Goal: Task Accomplishment & Management: Manage account settings

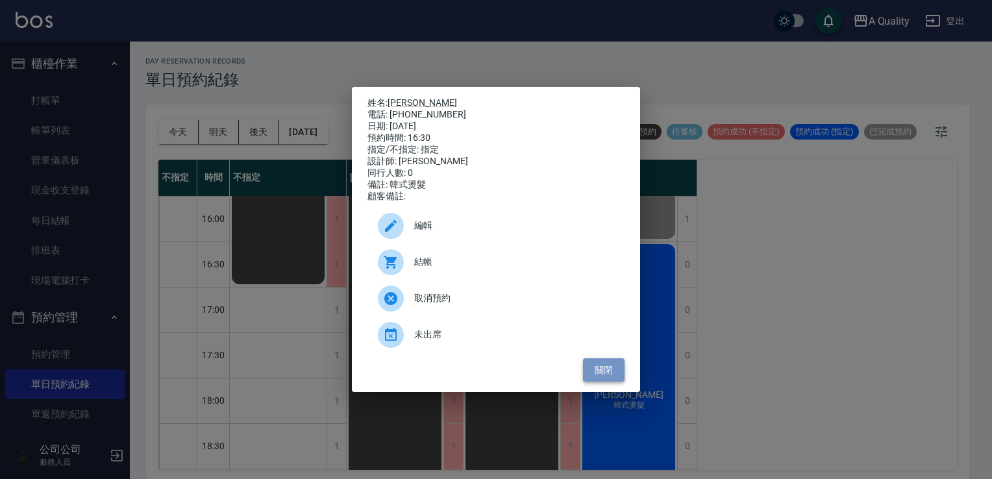
click at [597, 380] on button "關閉" at bounding box center [604, 370] width 42 height 24
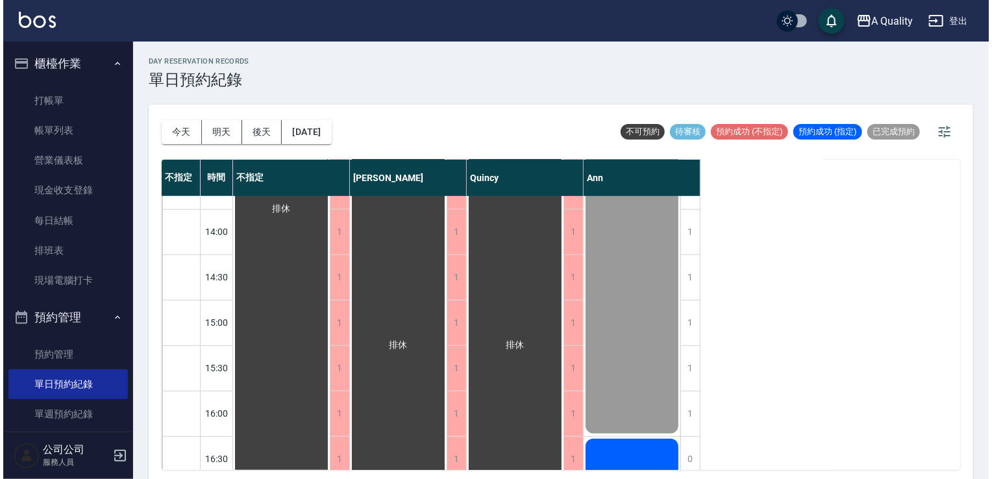
scroll to position [389, 0]
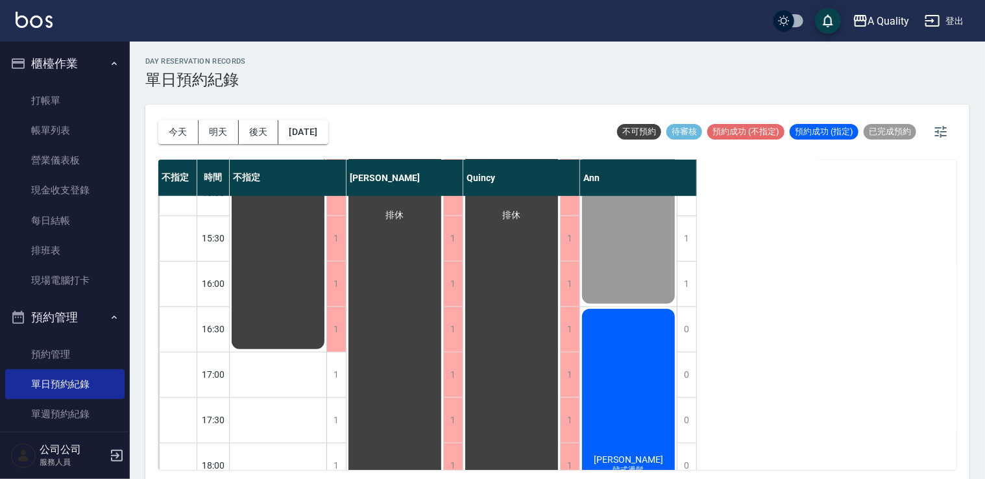
click at [644, 354] on div "吳靜屏 韓式燙髮" at bounding box center [628, 465] width 97 height 317
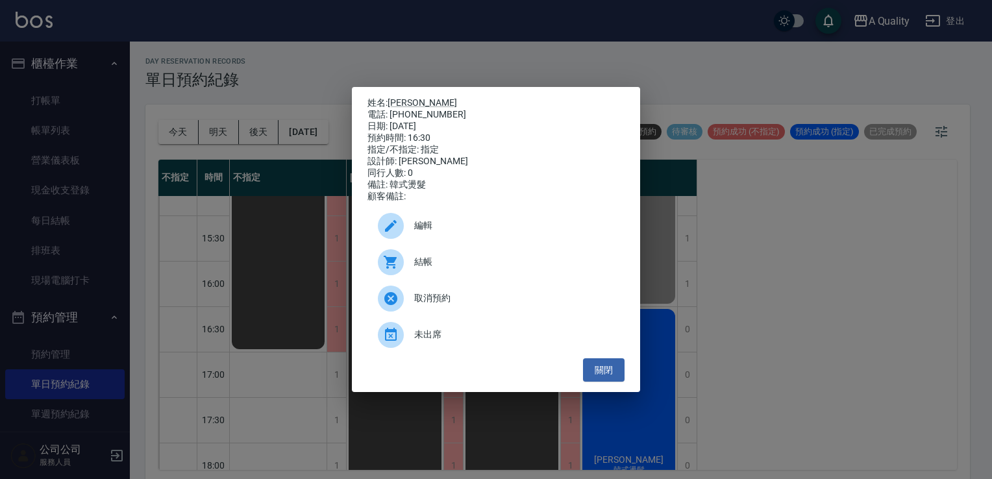
click at [459, 269] on span "結帳" at bounding box center [514, 262] width 200 height 14
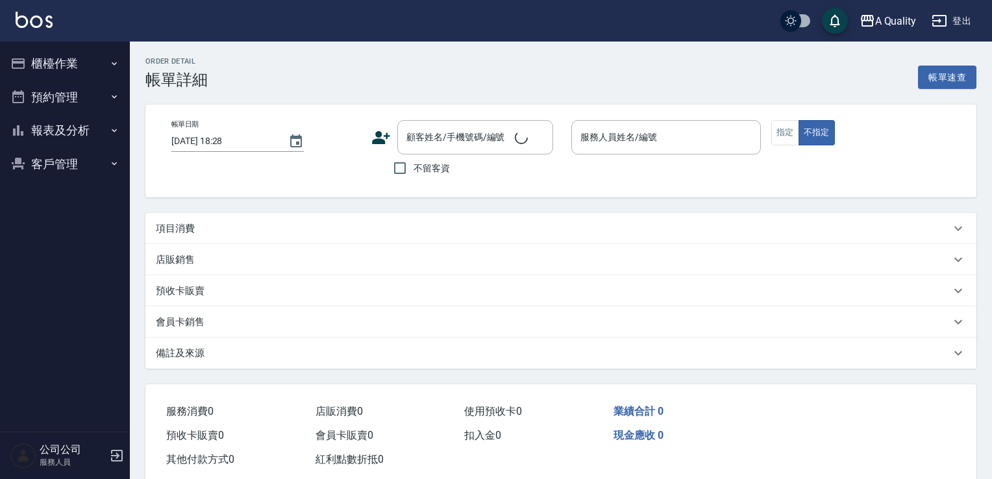
type input "[DATE] 16:30"
type input "Ann(無代號)"
type input "韓式燙髮"
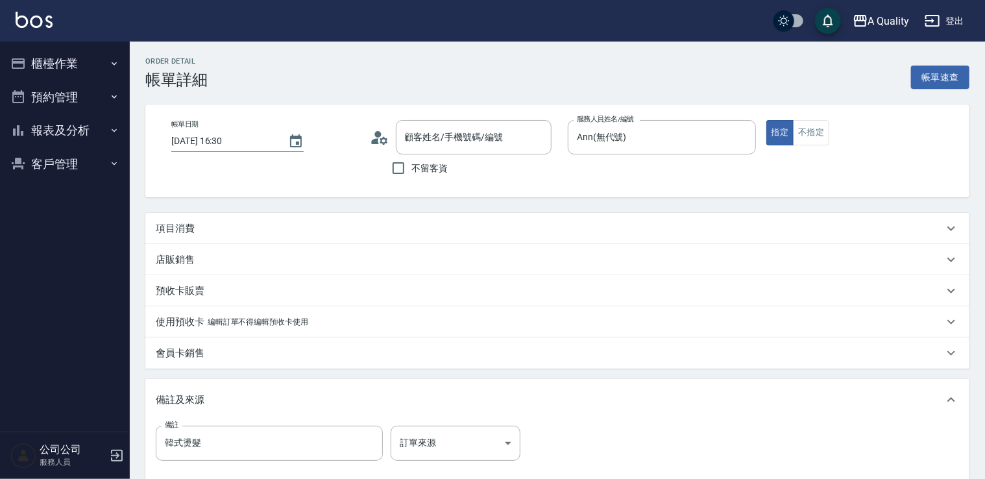
type input "吳靜屏/ 0938539395/"
click at [224, 223] on div "項目消費" at bounding box center [550, 229] width 788 height 14
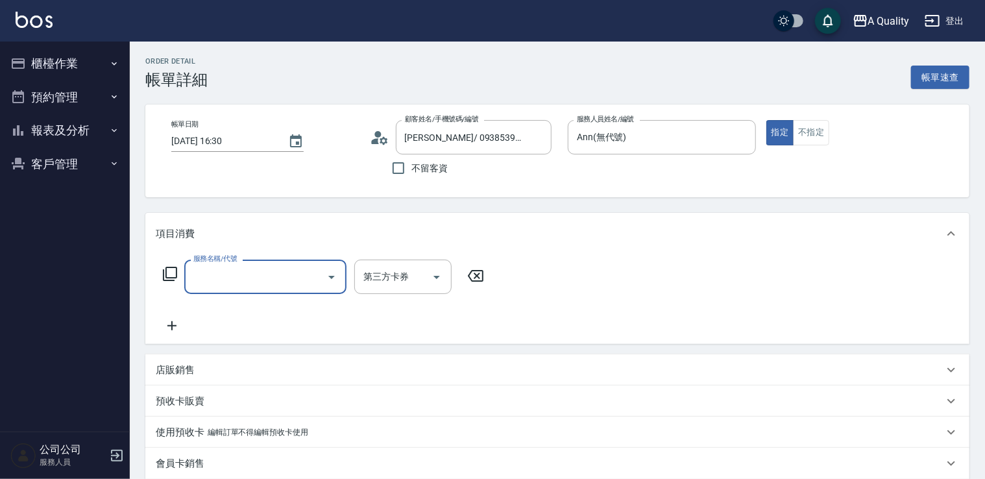
click at [241, 300] on div "服務名稱/代號 服務名稱/代號 第三方卡券 第三方卡券" at bounding box center [324, 297] width 336 height 74
click at [244, 284] on input "服務名稱/代號" at bounding box center [255, 276] width 131 height 23
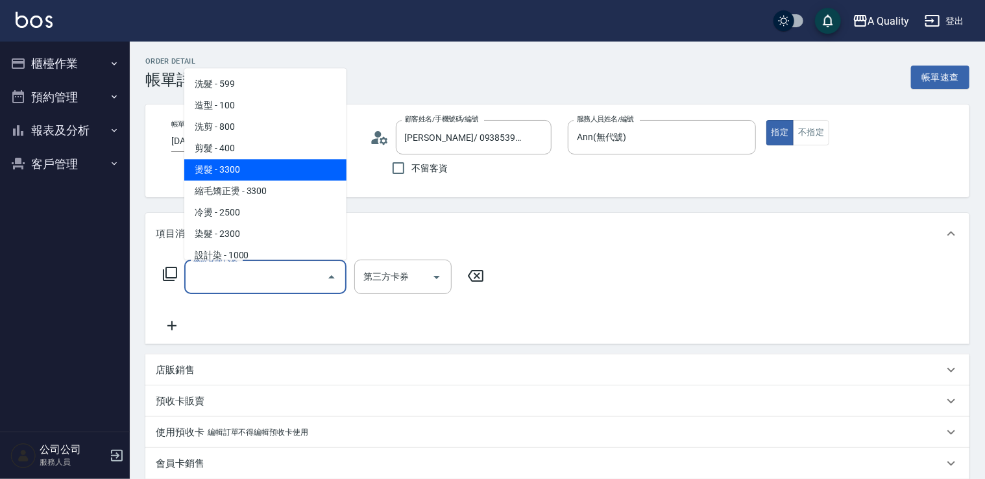
click at [231, 170] on span "燙髮 - 3300" at bounding box center [265, 169] width 162 height 21
type input "燙髮(301)"
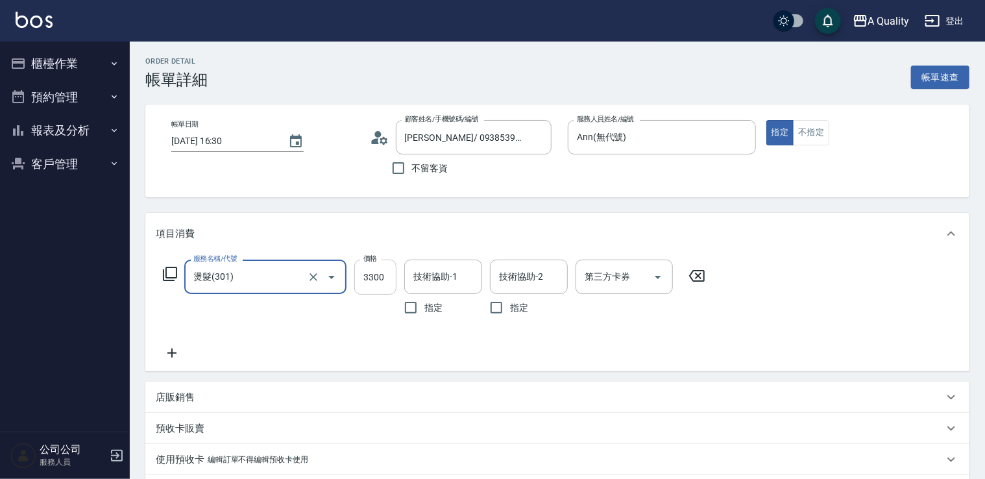
click at [380, 294] on input "3300" at bounding box center [375, 277] width 42 height 35
type input "3440"
click at [448, 277] on input "技術協助-1" at bounding box center [443, 276] width 66 height 23
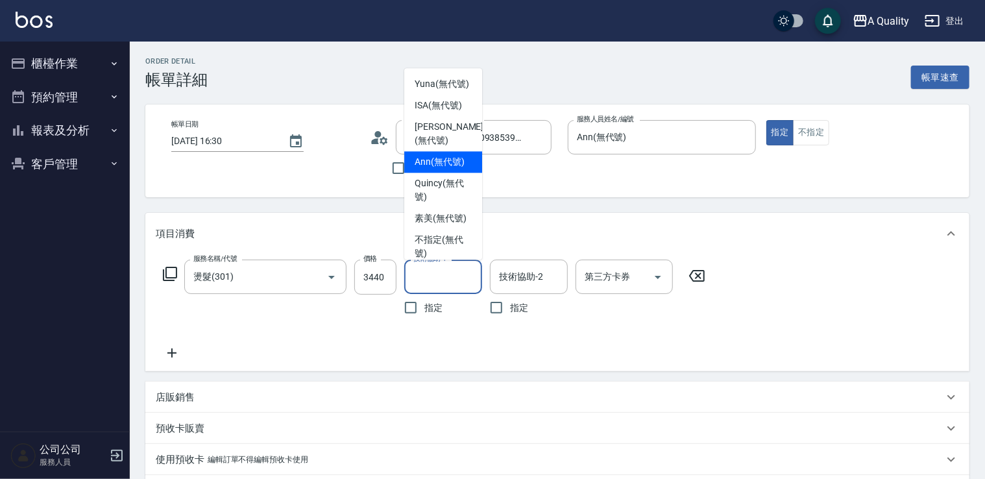
click at [428, 169] on span "Ann (無代號)" at bounding box center [440, 162] width 50 height 14
type input "Ann(無代號)"
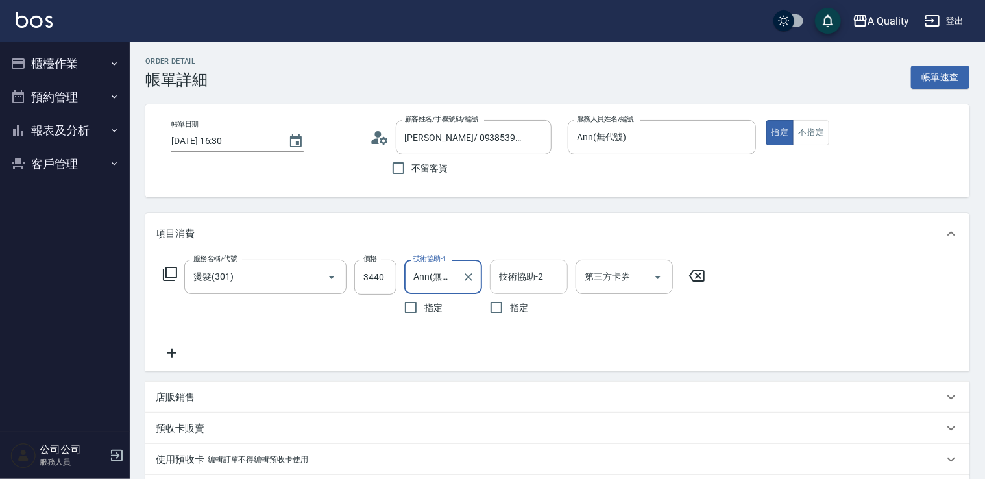
click at [529, 276] on input "技術協助-2" at bounding box center [529, 276] width 66 height 23
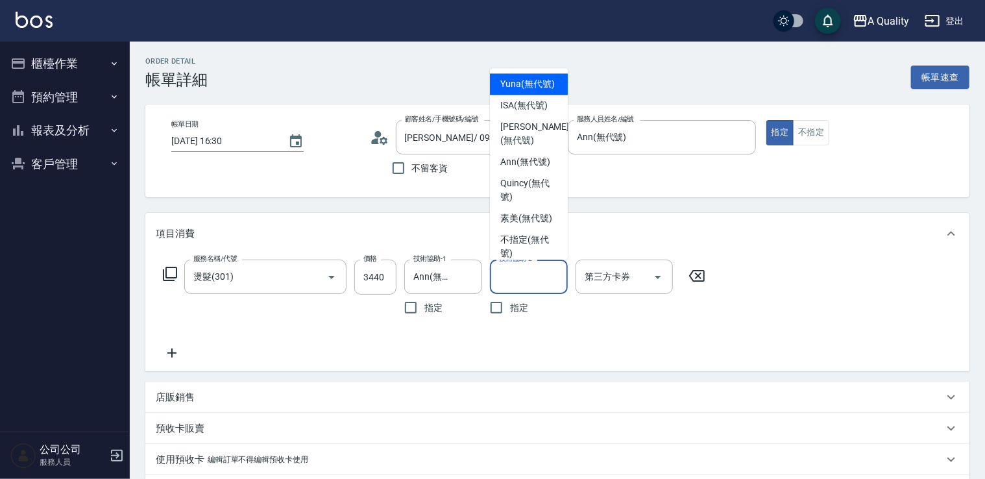
click at [517, 82] on span "Yuna (無代號)" at bounding box center [527, 84] width 55 height 14
type input "Yuna(無代號)"
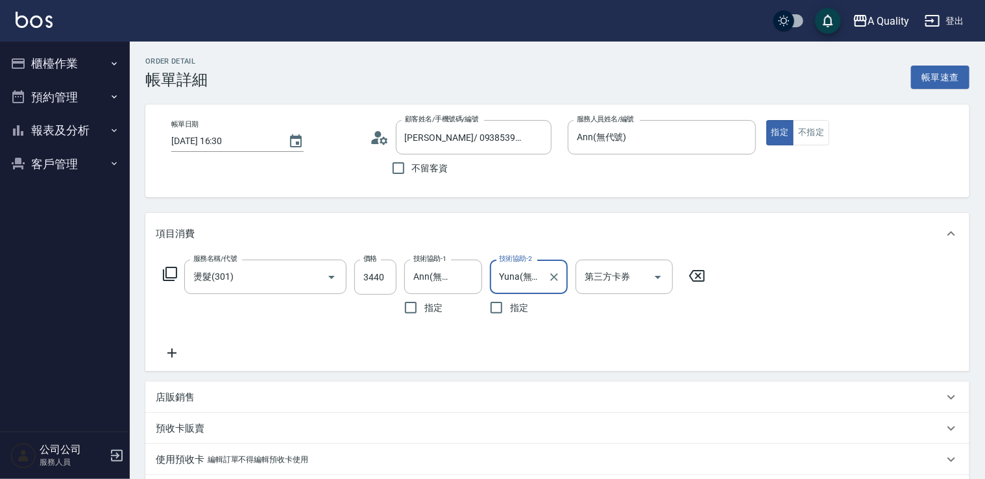
click at [177, 348] on icon at bounding box center [172, 353] width 32 height 16
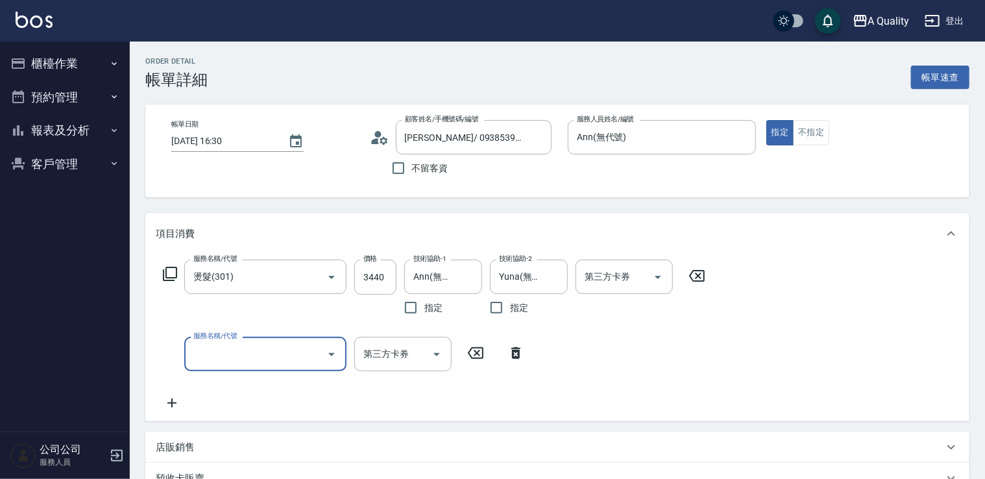
click at [230, 357] on input "服務名稱/代號" at bounding box center [255, 354] width 131 height 23
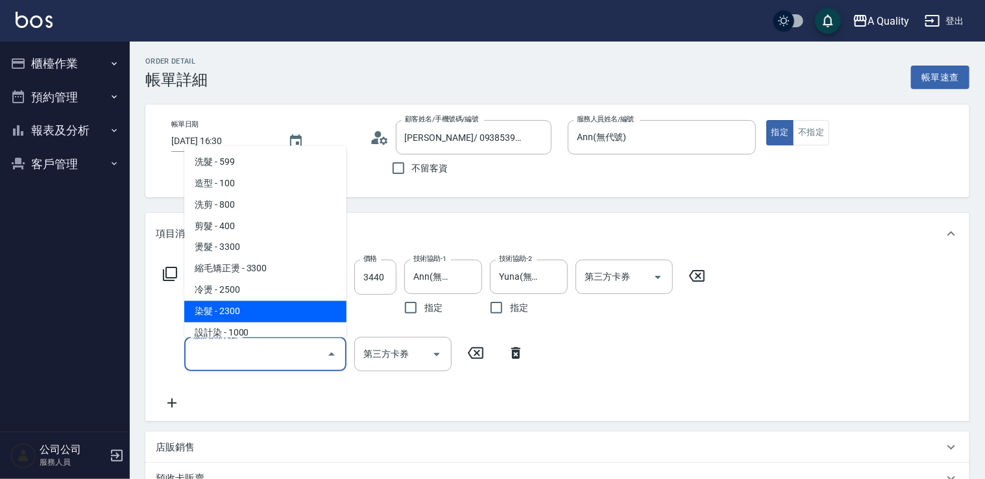
scroll to position [65, 0]
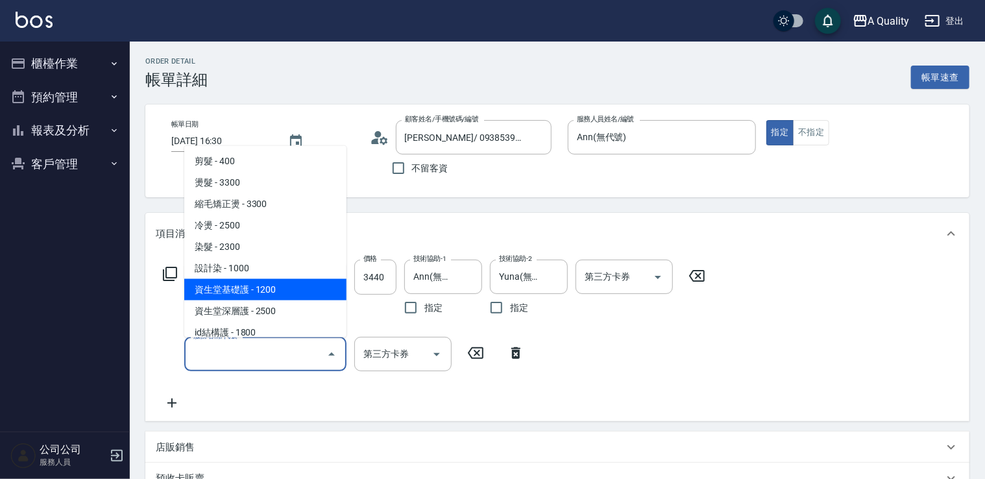
click at [274, 289] on span "資生堂基礎護 - 1200" at bounding box center [265, 288] width 162 height 21
type input "資生堂基礎護(501)"
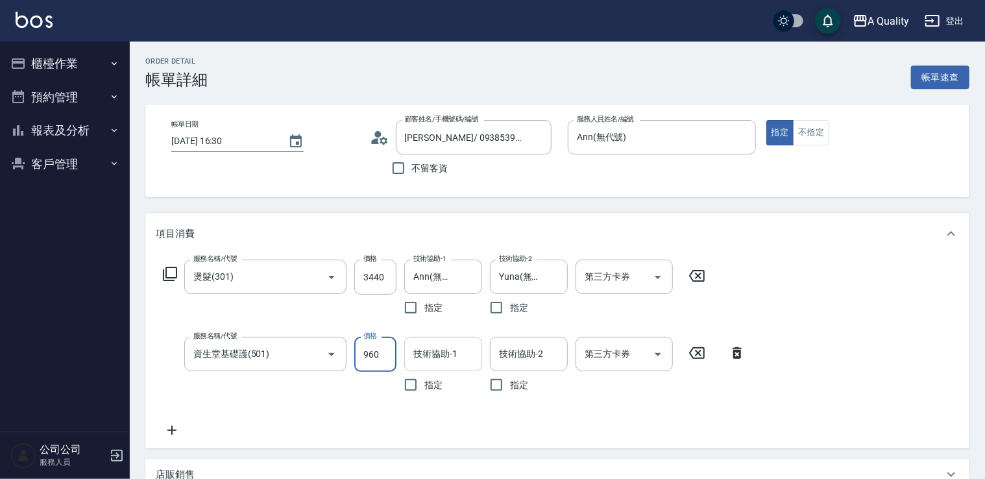
type input "960"
click at [453, 344] on input "技術協助-1" at bounding box center [443, 354] width 66 height 23
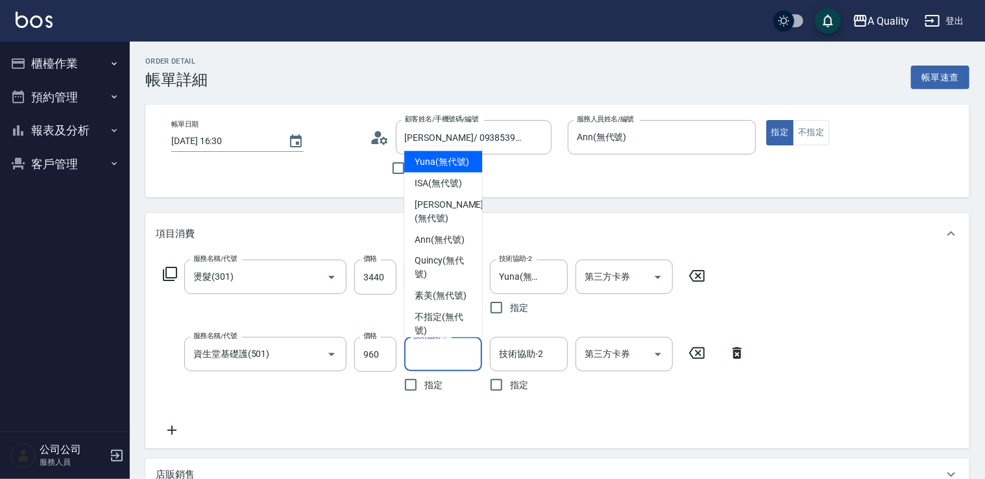
click at [426, 167] on span "Yuna (無代號)" at bounding box center [442, 161] width 55 height 14
type input "Yuna(無代號)"
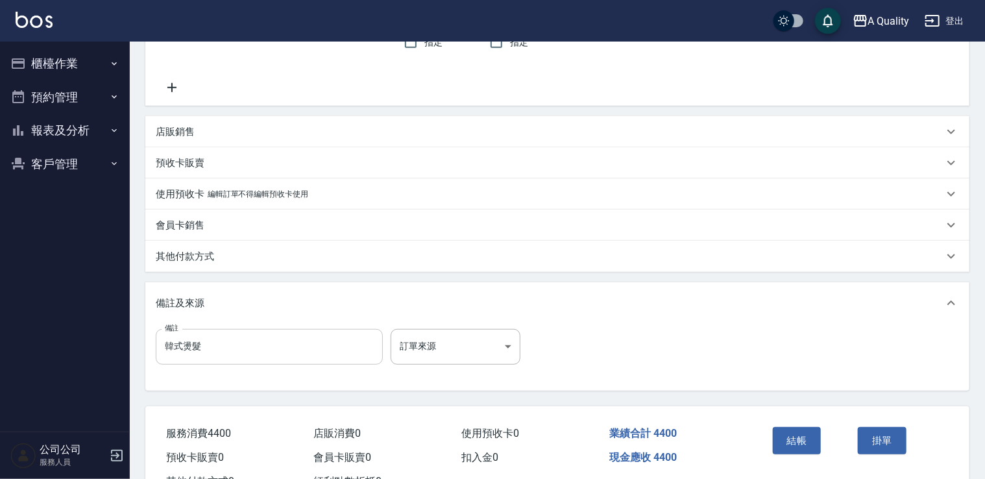
scroll to position [392, 0]
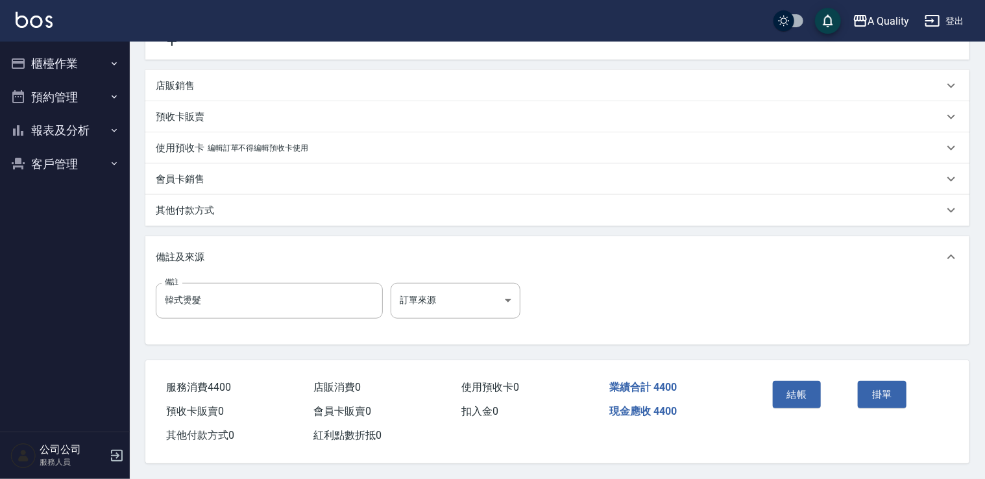
click at [197, 212] on p "其他付款方式" at bounding box center [185, 211] width 58 height 14
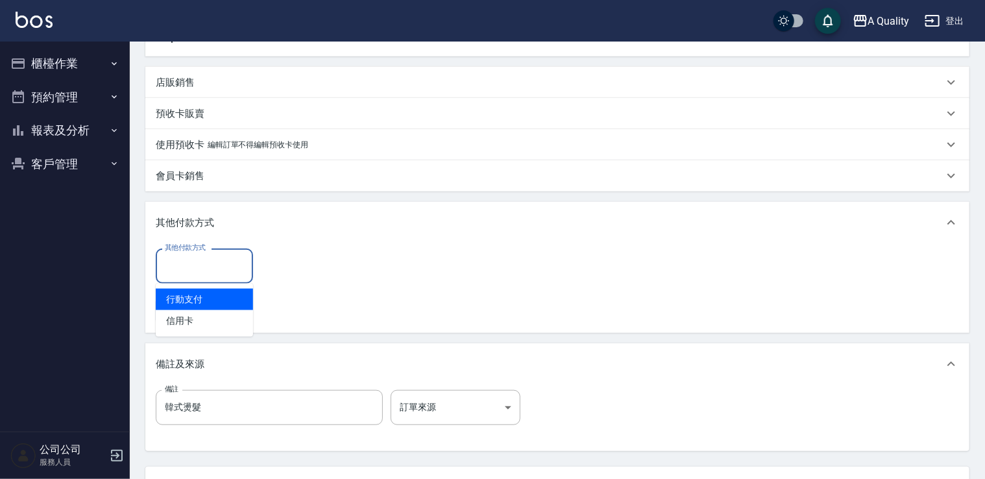
click at [201, 271] on input "其他付款方式" at bounding box center [205, 265] width 86 height 23
click at [187, 321] on span "信用卡" at bounding box center [204, 320] width 97 height 21
type input "信用卡"
click at [286, 276] on input "0" at bounding box center [309, 266] width 97 height 35
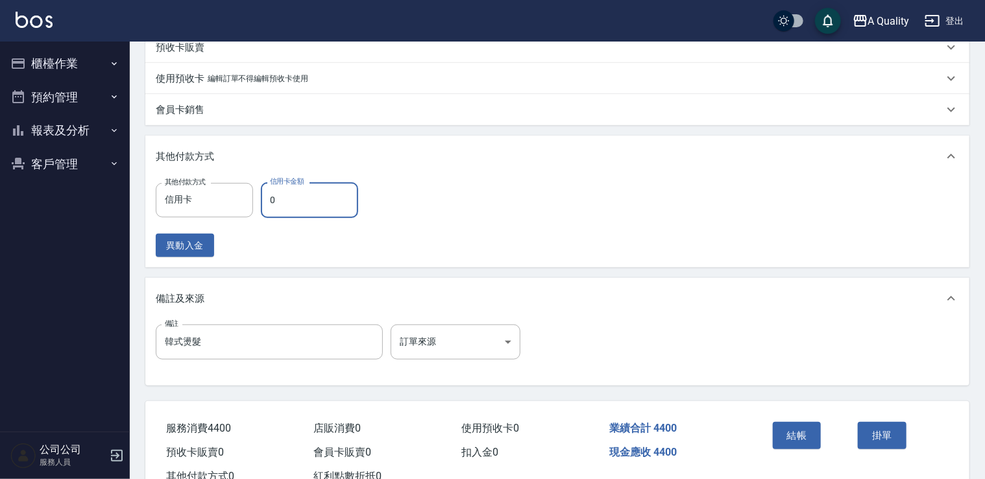
scroll to position [503, 0]
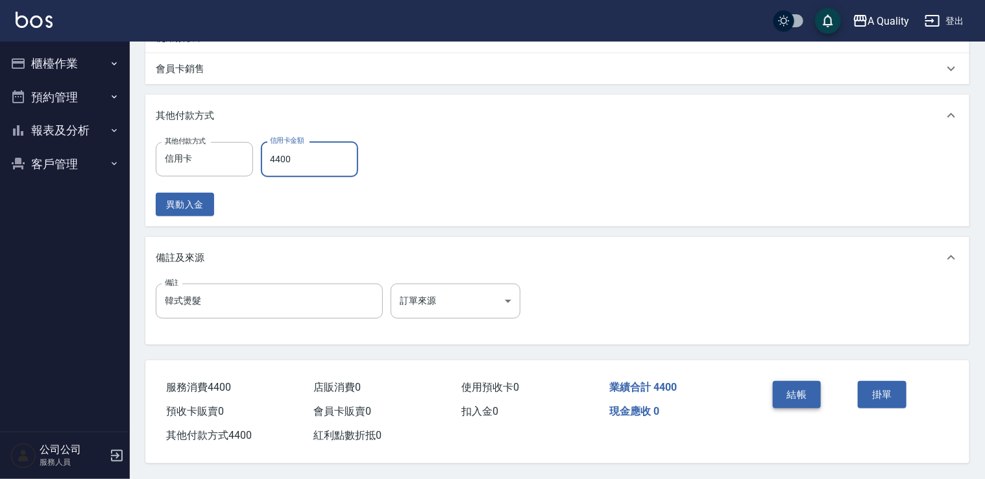
type input "4400"
click at [788, 386] on button "結帳" at bounding box center [797, 394] width 49 height 27
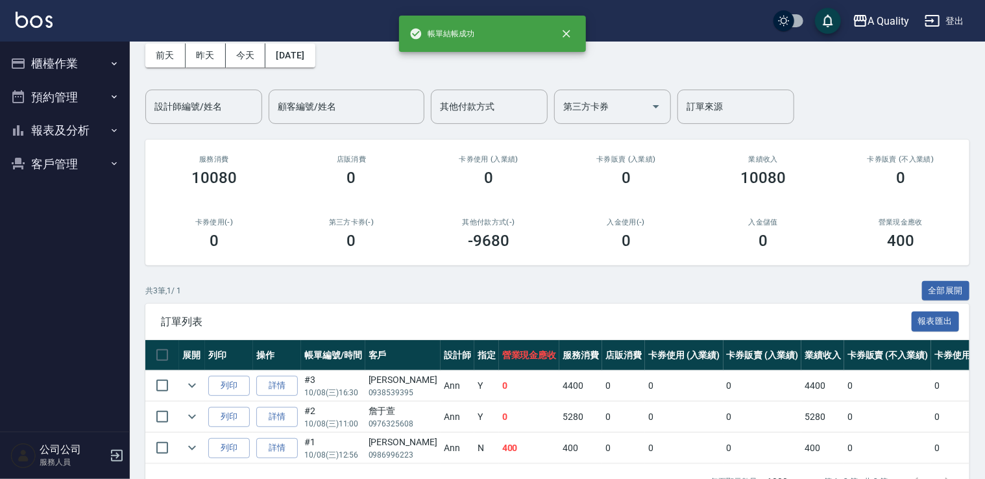
scroll to position [105, 0]
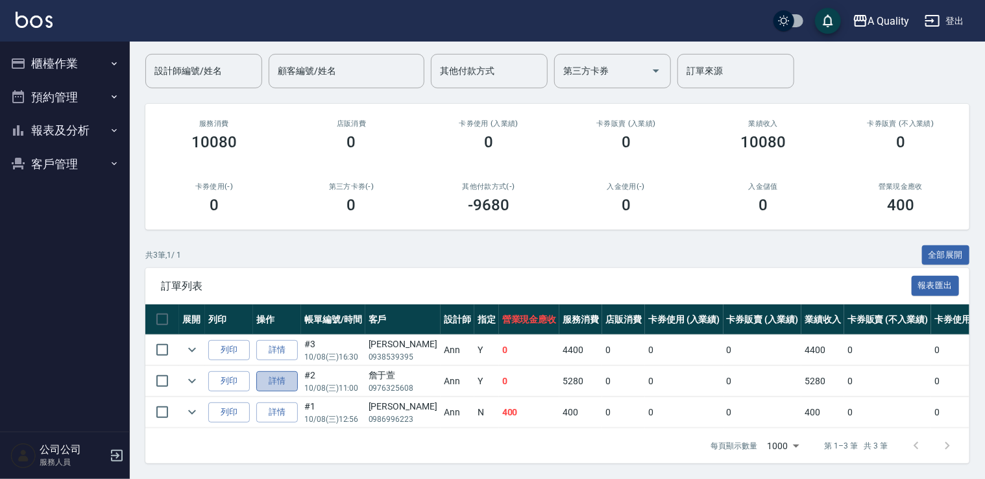
click at [290, 374] on link "詳情" at bounding box center [277, 381] width 42 height 20
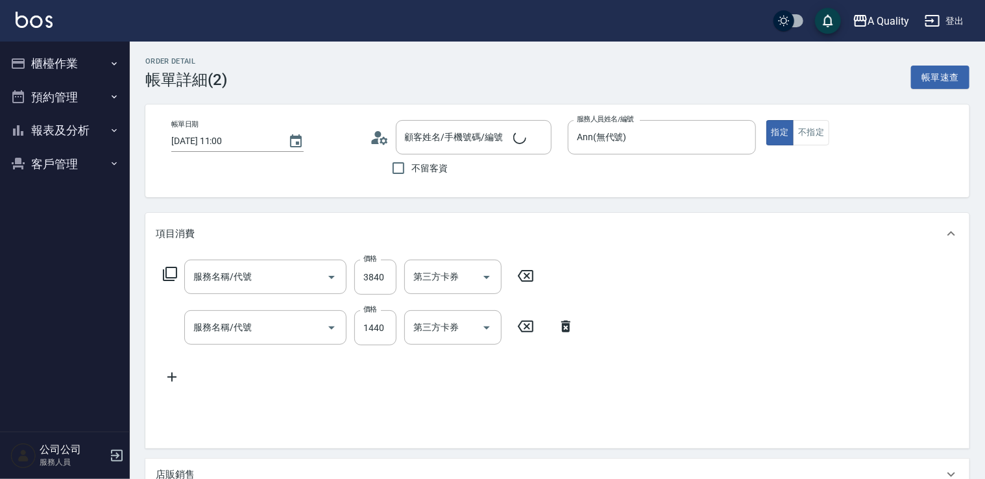
type input "2025/10/08 11:00"
type input "Ann(無代號)"
type input "韓式燙髮、單色染髮"
type input "燙髮(301)"
type input "哥德式護髮(504)"
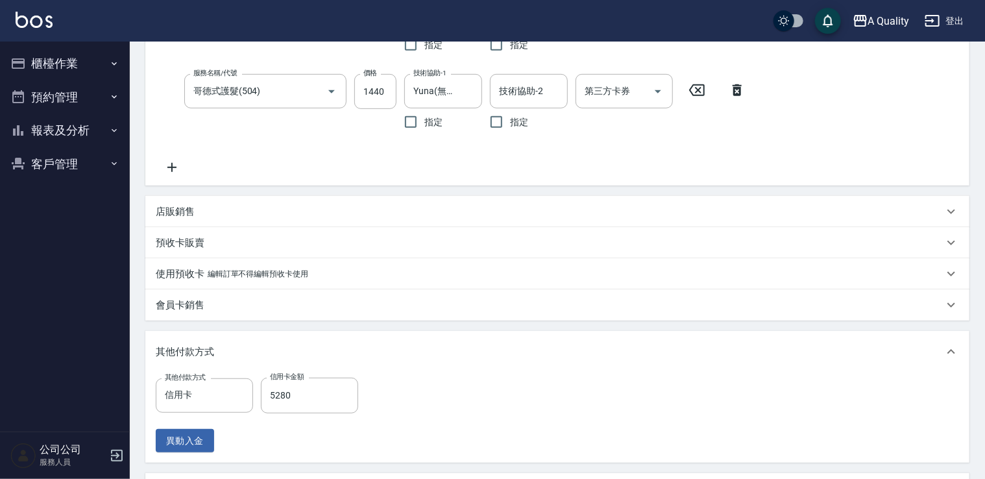
type input "詹于萱/0976325608/"
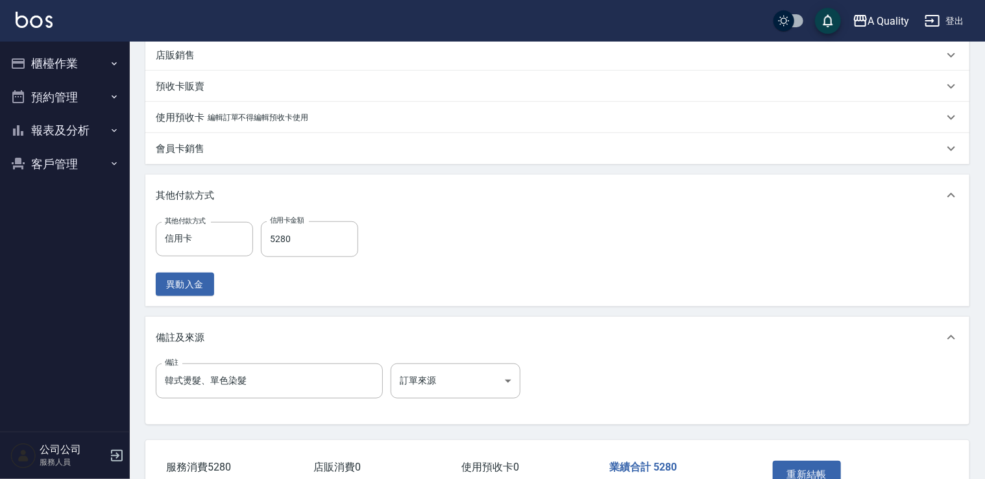
scroll to position [454, 0]
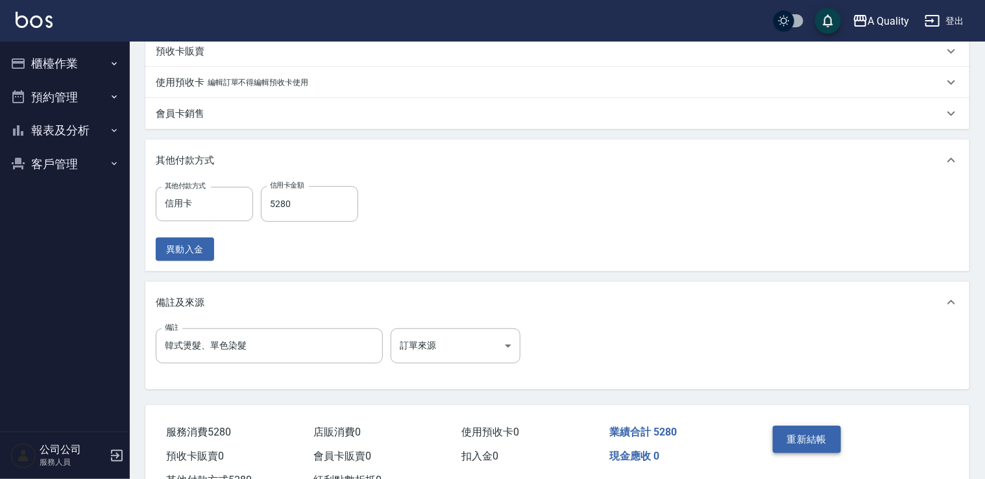
click at [813, 443] on button "重新結帳" at bounding box center [807, 439] width 69 height 27
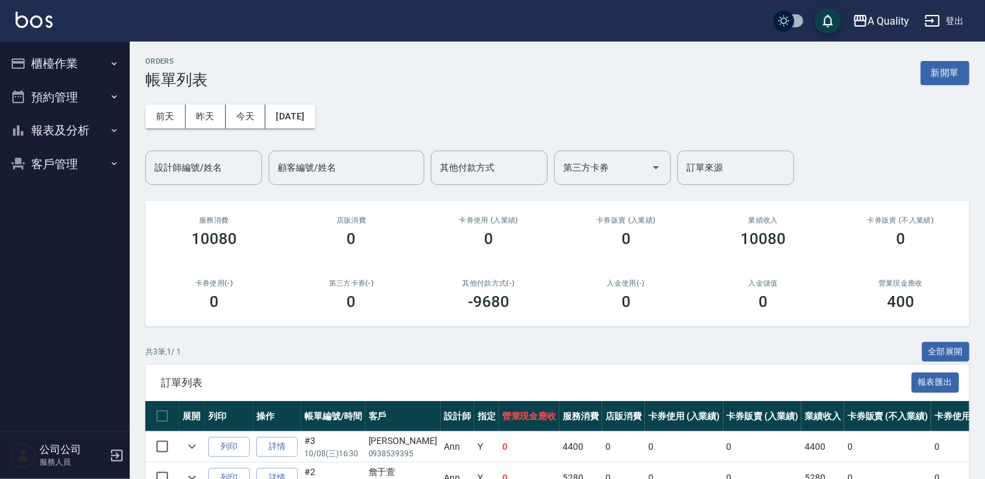
click at [48, 156] on button "客戶管理" at bounding box center [64, 164] width 119 height 34
click at [63, 186] on ul "客戶列表 卡券管理 入金管理" at bounding box center [64, 230] width 119 height 101
click at [58, 191] on link "客戶列表" at bounding box center [64, 201] width 119 height 30
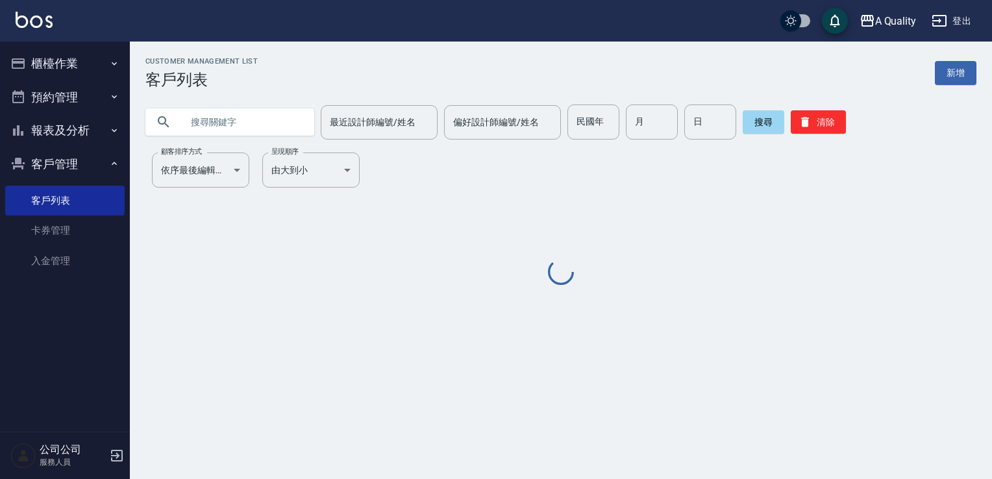
click at [225, 127] on input "text" at bounding box center [243, 121] width 122 height 35
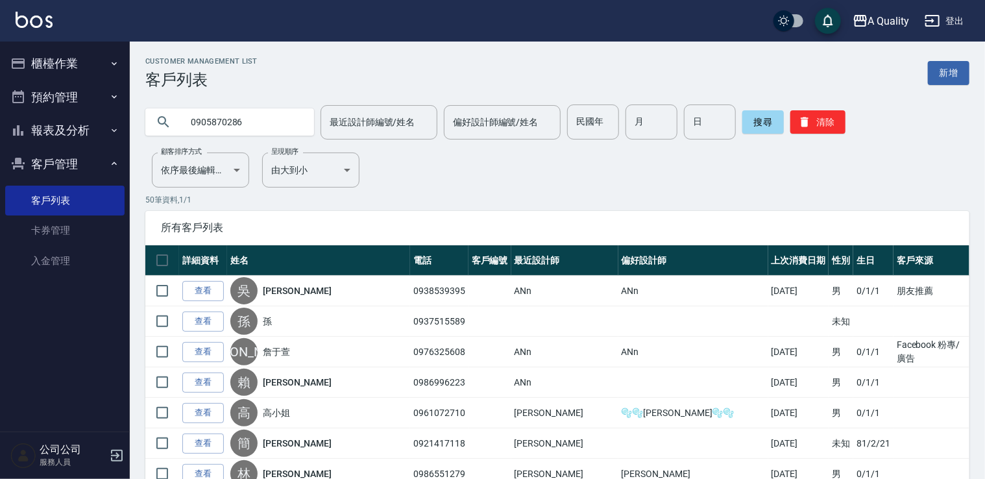
type input "0905870286"
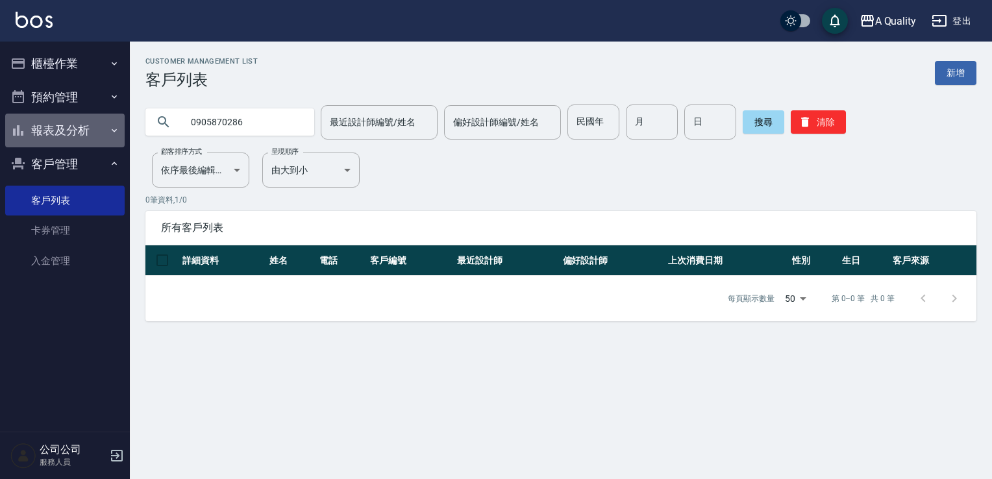
click at [38, 132] on button "報表及分析" at bounding box center [64, 131] width 119 height 34
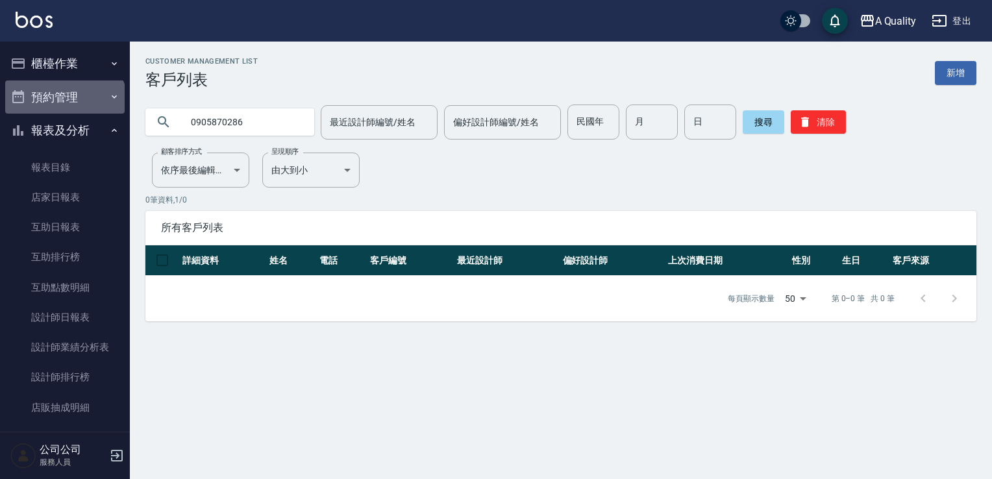
click at [64, 106] on button "預約管理" at bounding box center [64, 97] width 119 height 34
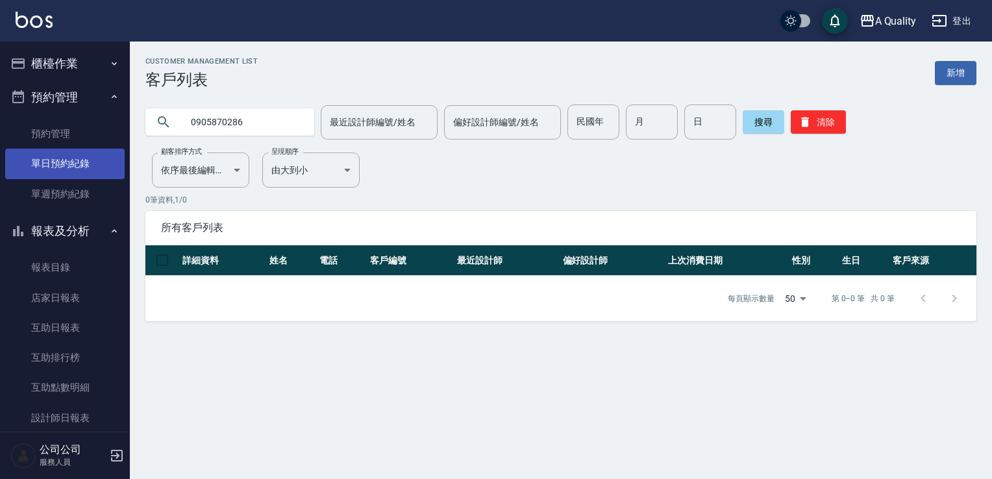
click at [56, 162] on link "單日預約紀錄" at bounding box center [64, 164] width 119 height 30
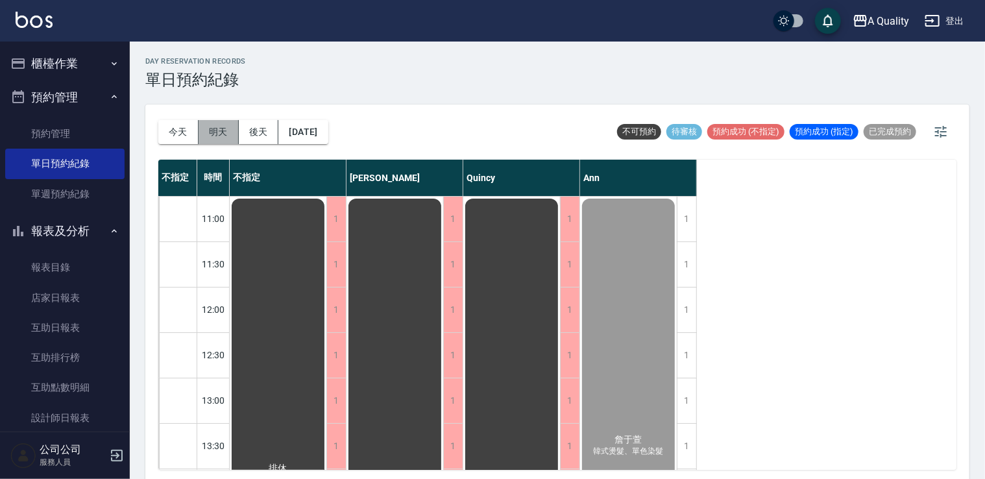
click at [219, 133] on button "明天" at bounding box center [219, 132] width 40 height 24
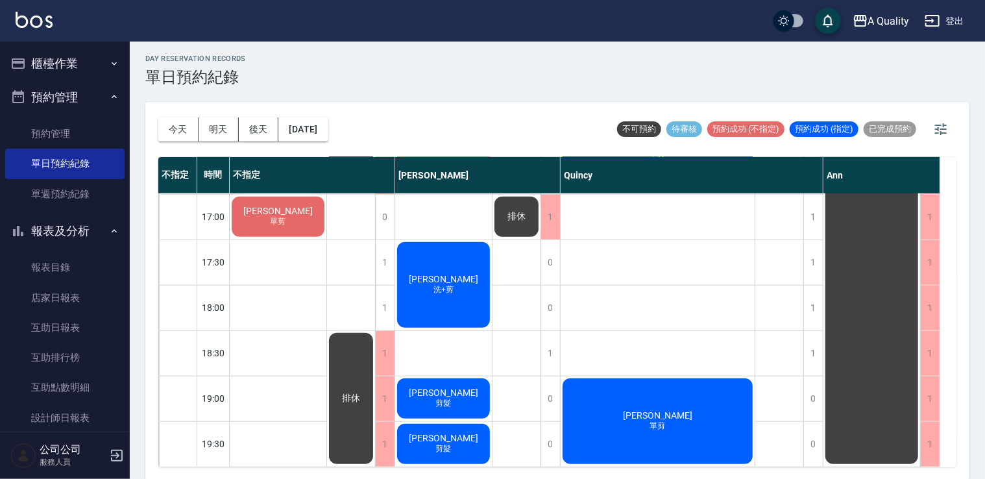
scroll to position [3, 0]
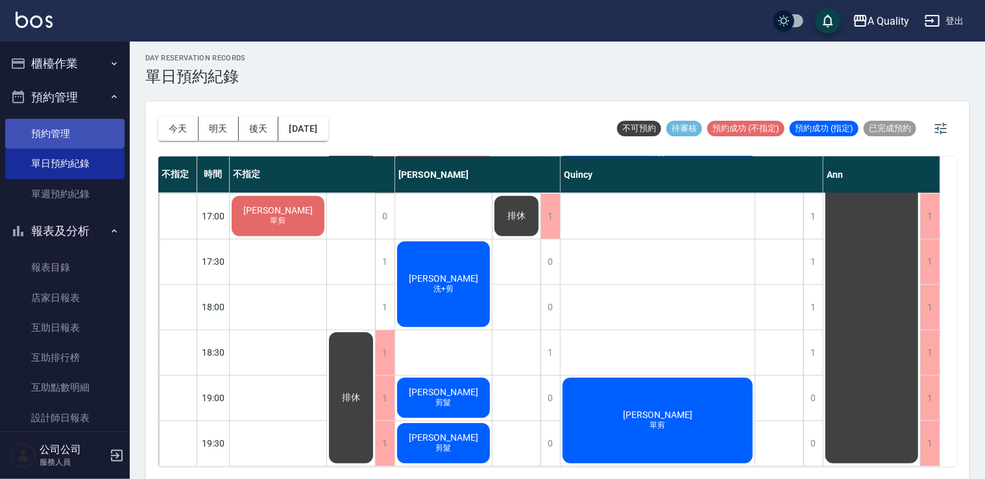
click at [64, 141] on link "預約管理" at bounding box center [64, 134] width 119 height 30
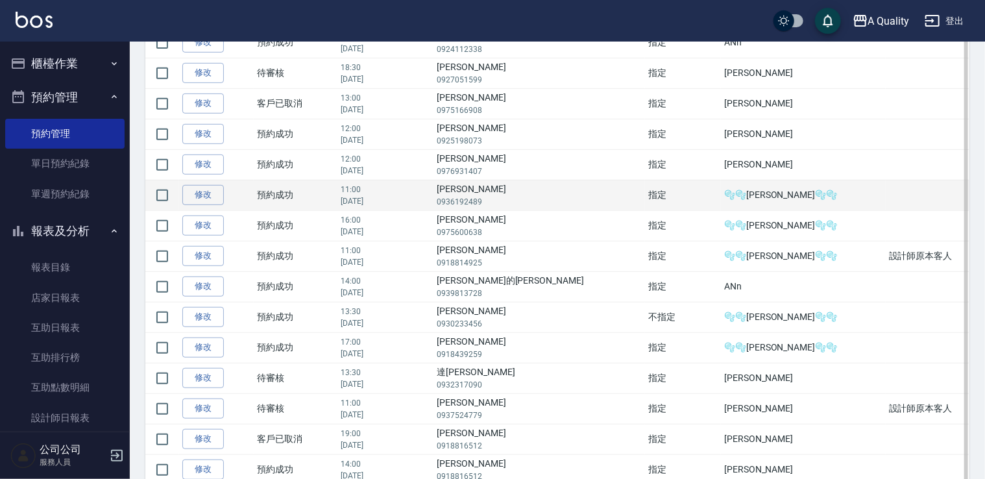
scroll to position [260, 0]
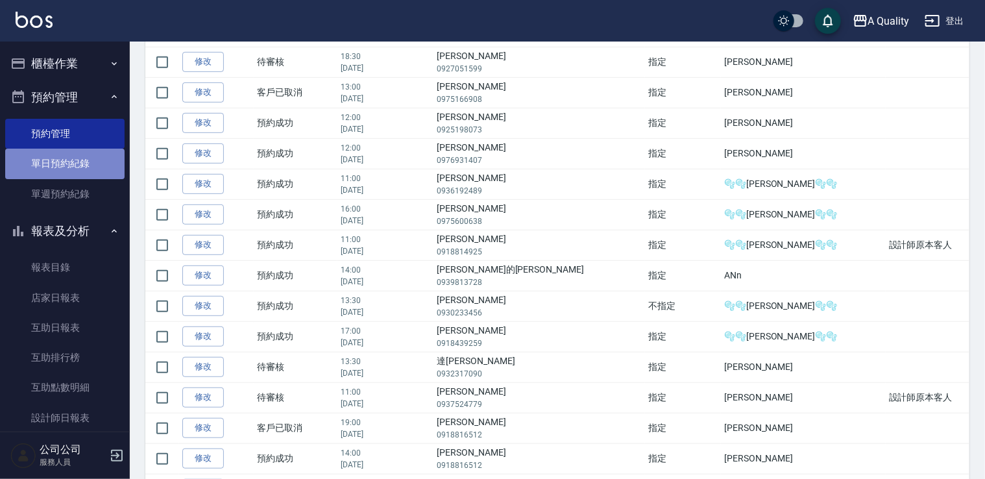
click at [75, 161] on link "單日預約紀錄" at bounding box center [64, 164] width 119 height 30
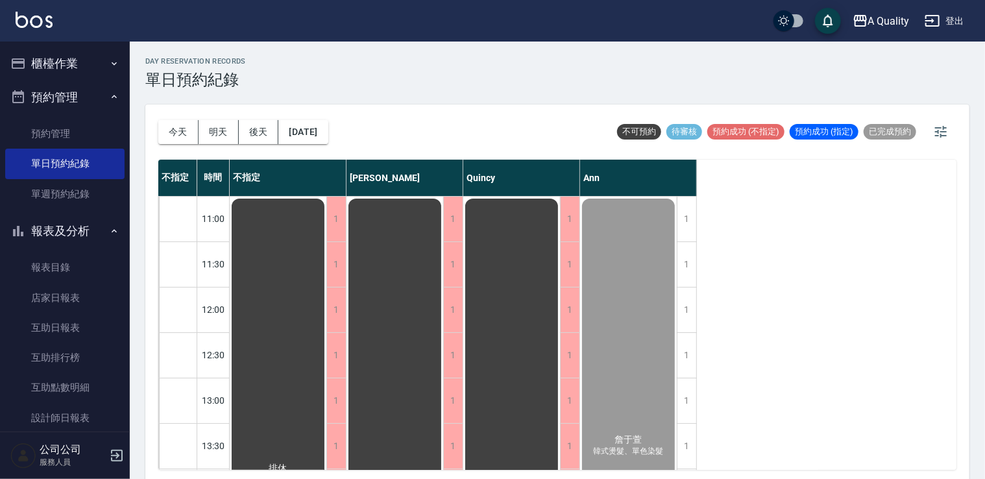
click at [83, 77] on button "櫃檯作業" at bounding box center [64, 64] width 119 height 34
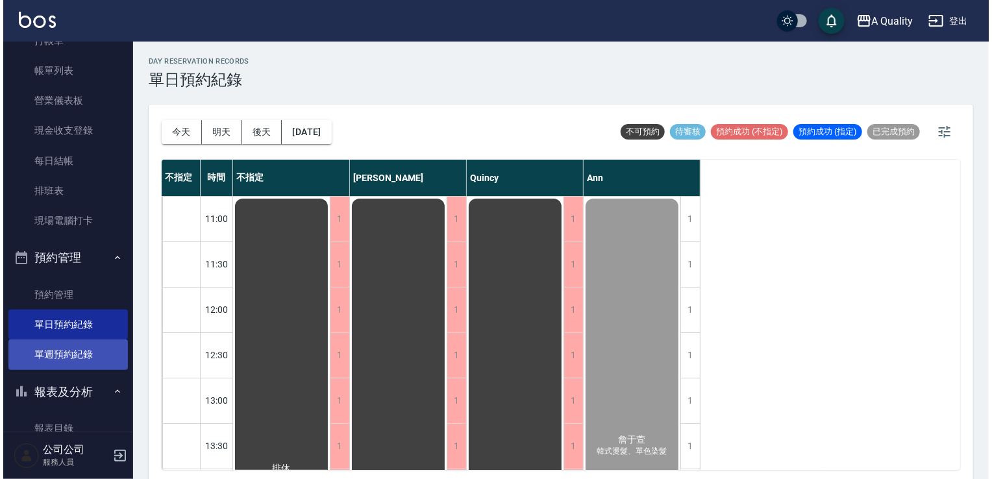
scroll to position [130, 0]
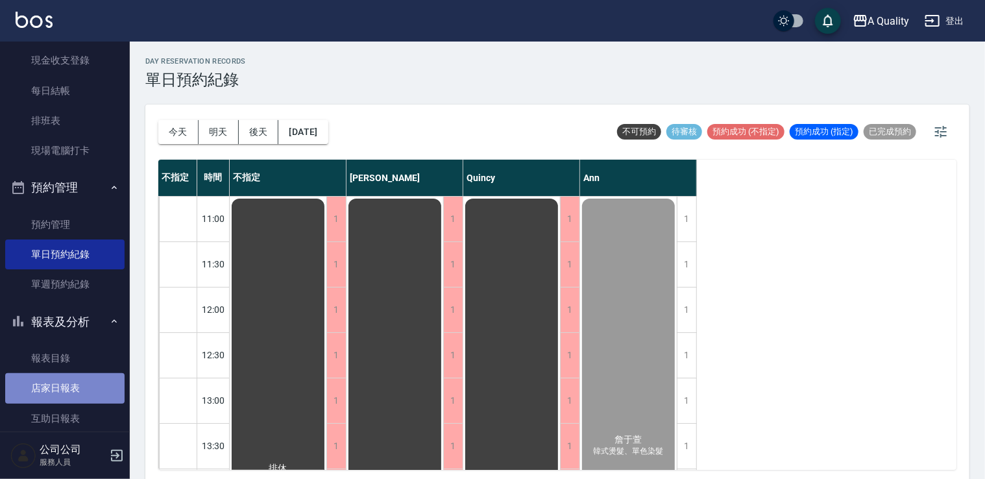
click at [65, 378] on link "店家日報表" at bounding box center [64, 388] width 119 height 30
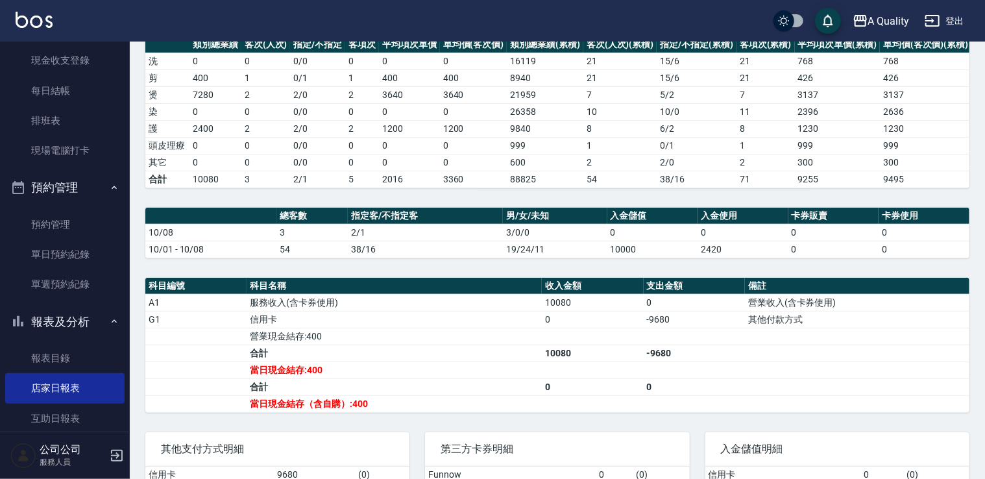
scroll to position [195, 0]
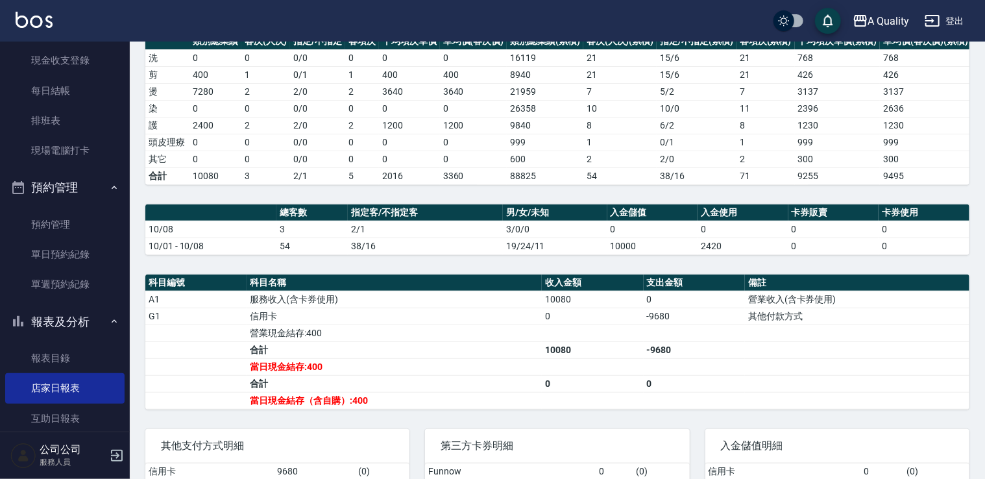
click at [733, 281] on th "支出金額" at bounding box center [694, 282] width 101 height 17
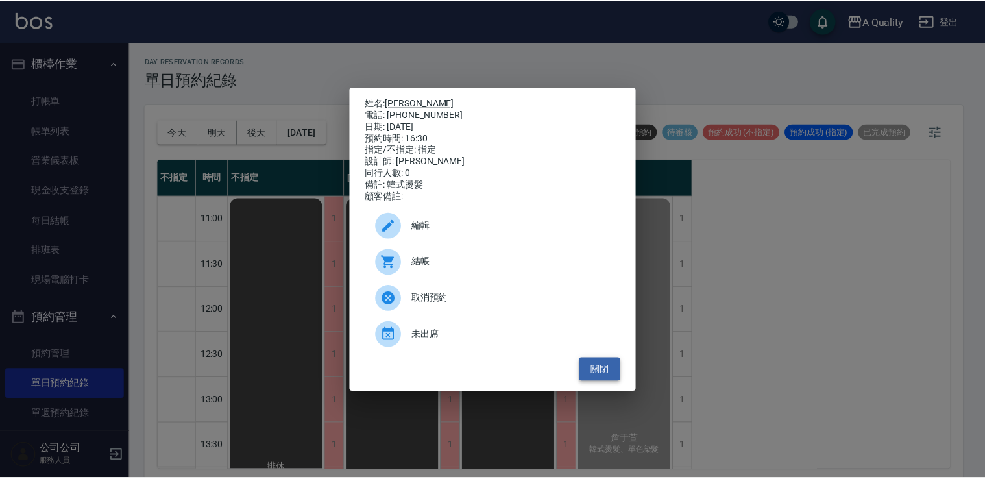
scroll to position [389, 0]
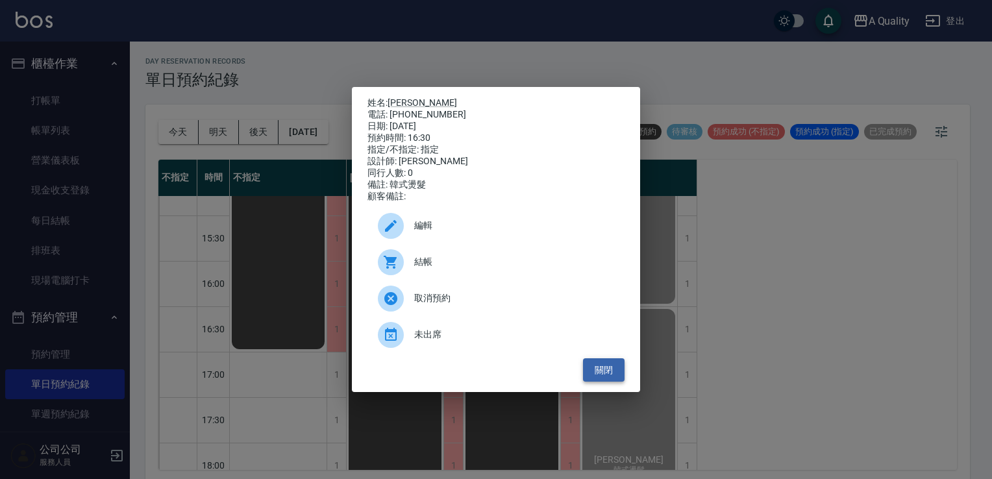
click at [613, 372] on button "關閉" at bounding box center [604, 370] width 42 height 24
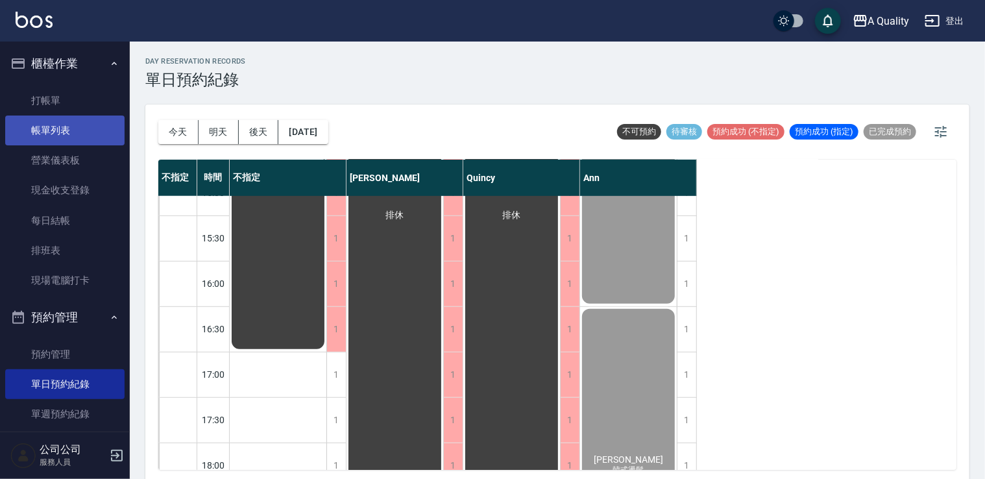
click at [36, 132] on link "帳單列表" at bounding box center [64, 131] width 119 height 30
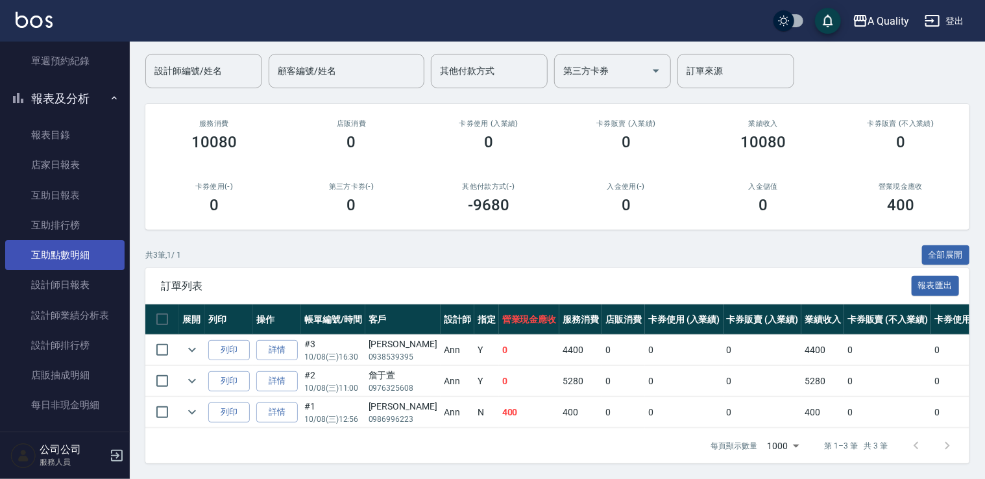
scroll to position [389, 0]
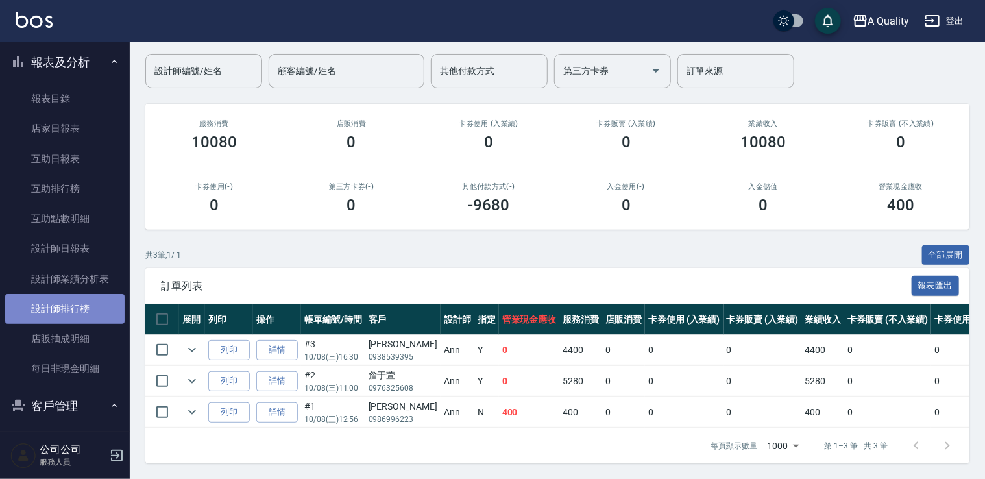
click at [68, 300] on link "設計師排行榜" at bounding box center [64, 309] width 119 height 30
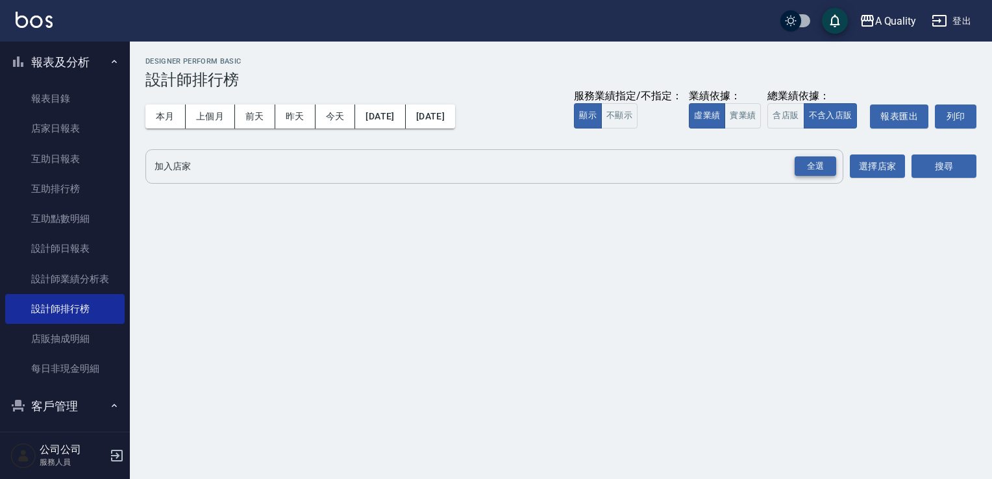
click at [805, 164] on div "全選" at bounding box center [815, 166] width 42 height 20
click at [969, 160] on button "搜尋" at bounding box center [943, 167] width 65 height 24
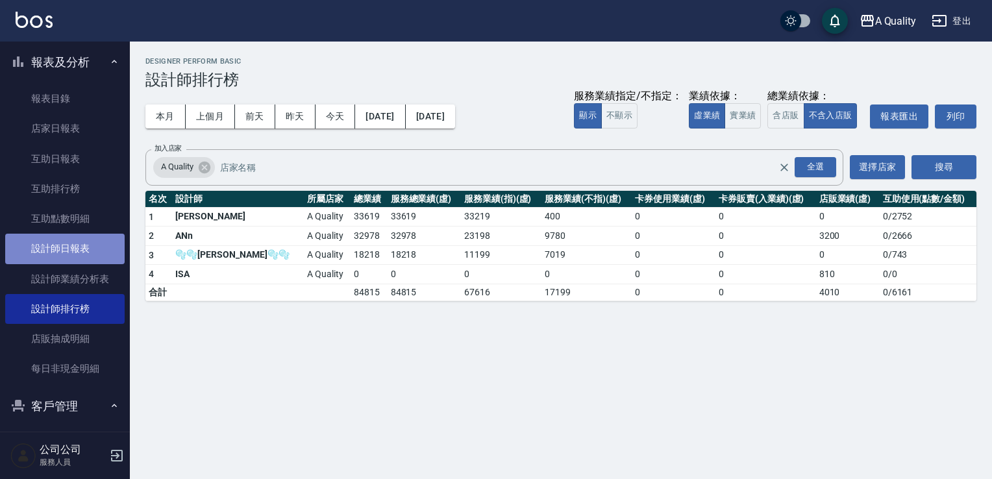
click at [75, 252] on link "設計師日報表" at bounding box center [64, 249] width 119 height 30
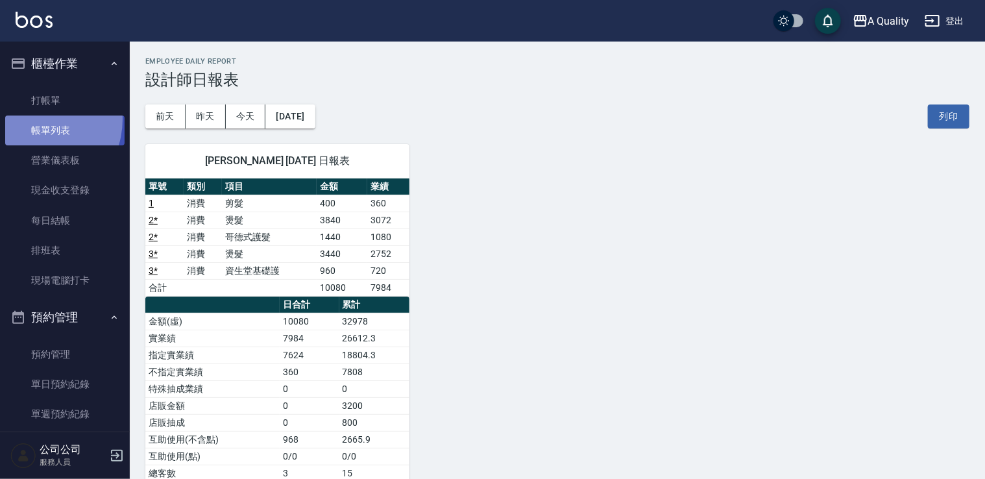
click at [34, 119] on link "帳單列表" at bounding box center [64, 131] width 119 height 30
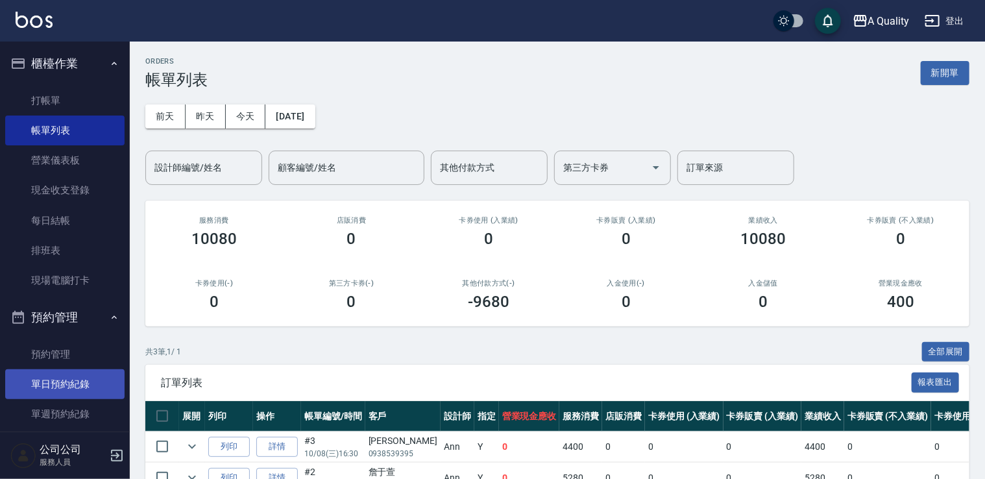
click at [55, 374] on link "單日預約紀錄" at bounding box center [64, 384] width 119 height 30
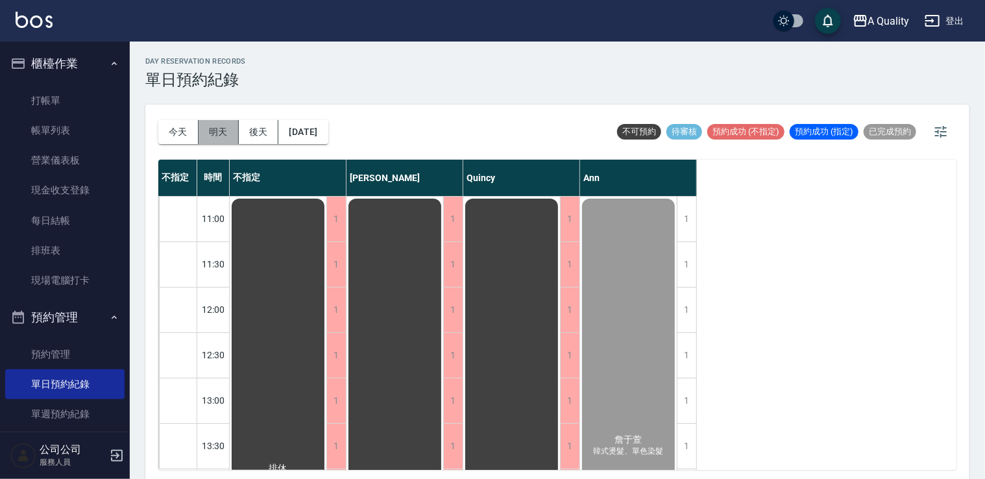
click at [217, 130] on button "明天" at bounding box center [219, 132] width 40 height 24
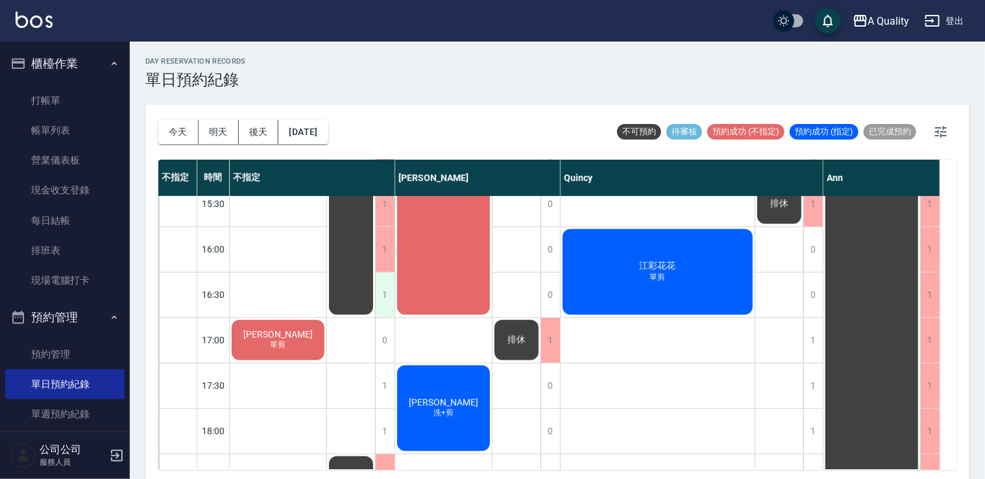
scroll to position [294, 0]
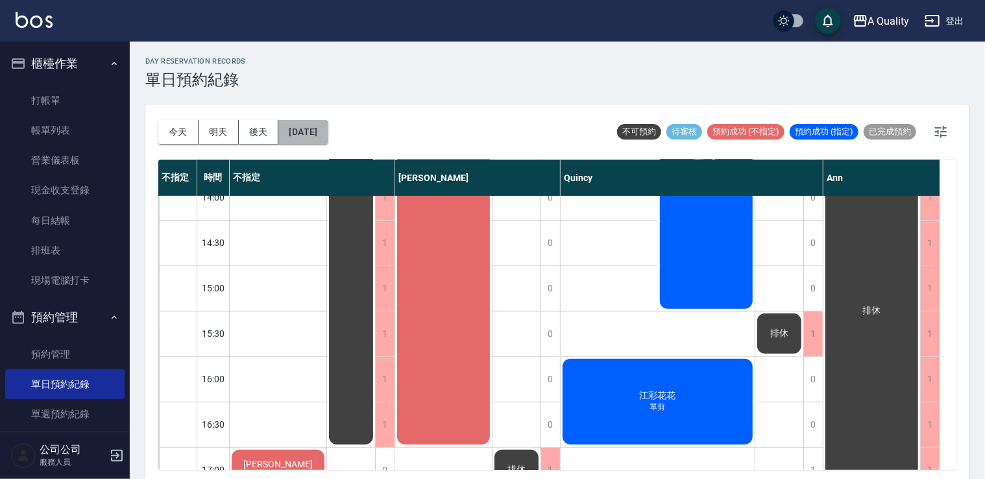
click at [323, 135] on button "[DATE]" at bounding box center [302, 132] width 49 height 24
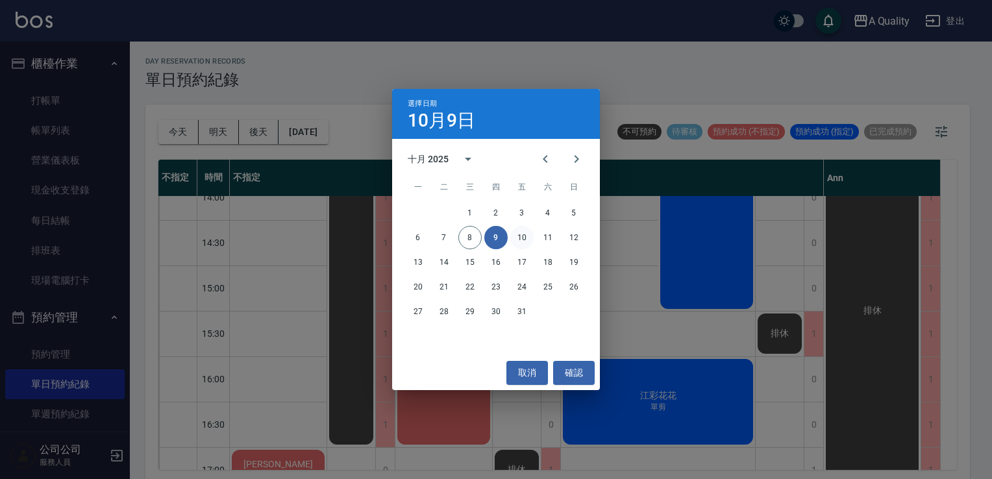
click at [519, 238] on button "10" at bounding box center [521, 237] width 23 height 23
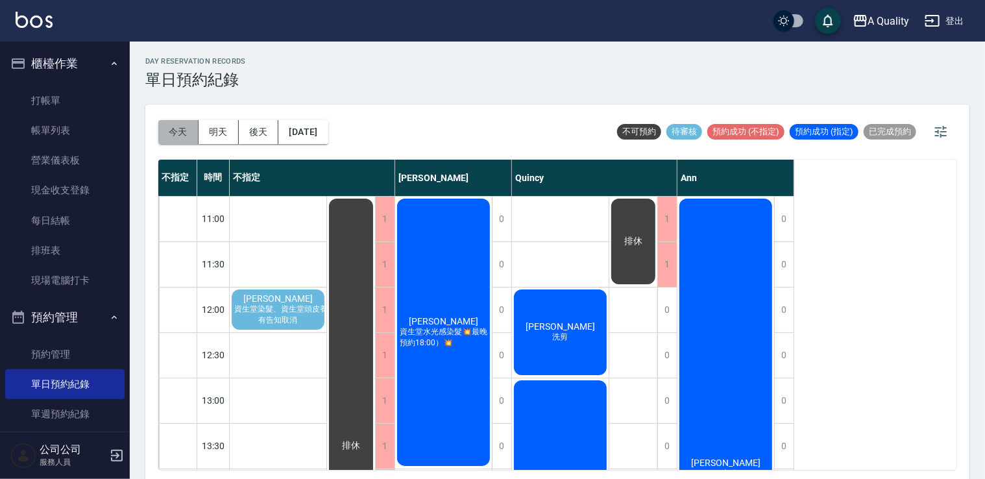
click at [180, 132] on button "今天" at bounding box center [178, 132] width 40 height 24
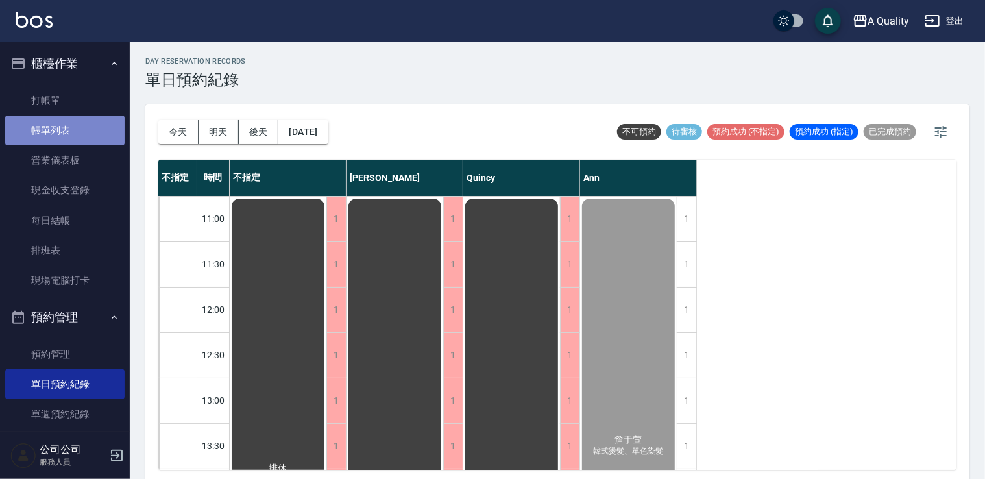
drag, startPoint x: 73, startPoint y: 116, endPoint x: 72, endPoint y: 124, distance: 8.5
click at [73, 116] on link "帳單列表" at bounding box center [64, 131] width 119 height 30
click at [72, 124] on link "帳單列表" at bounding box center [64, 131] width 119 height 30
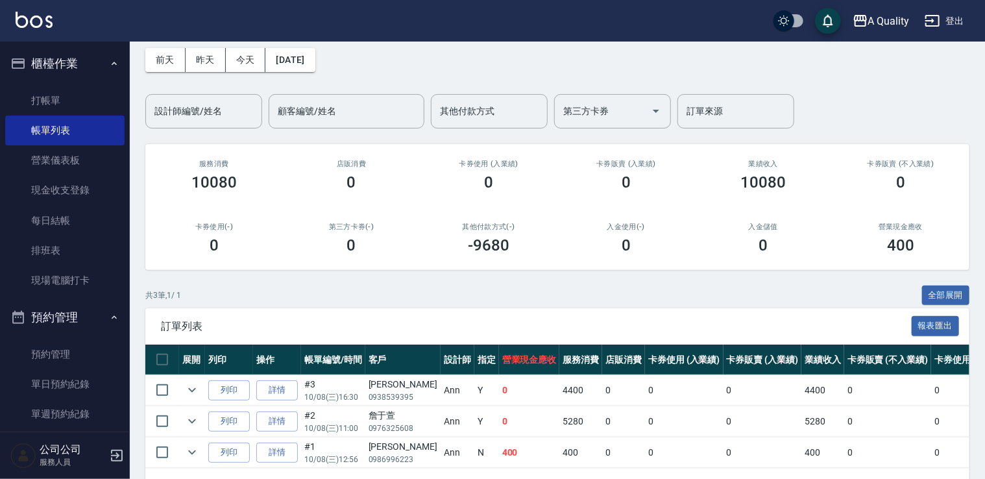
scroll to position [105, 0]
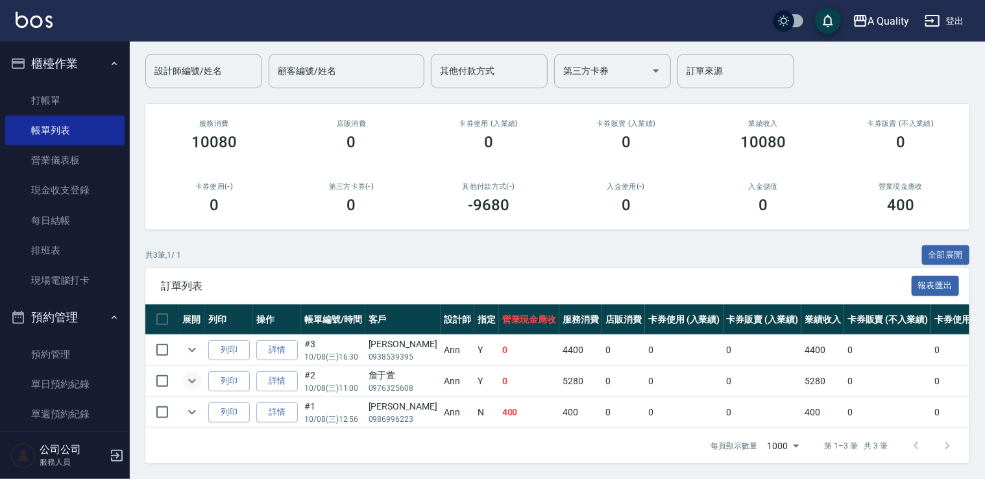
click at [189, 373] on icon "expand row" at bounding box center [192, 381] width 16 height 16
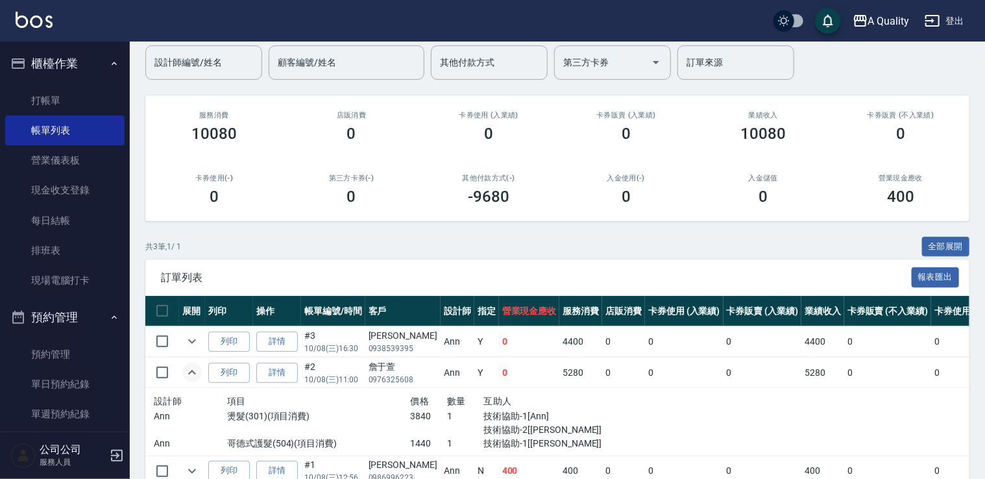
click at [189, 372] on icon "expand row" at bounding box center [192, 372] width 8 height 5
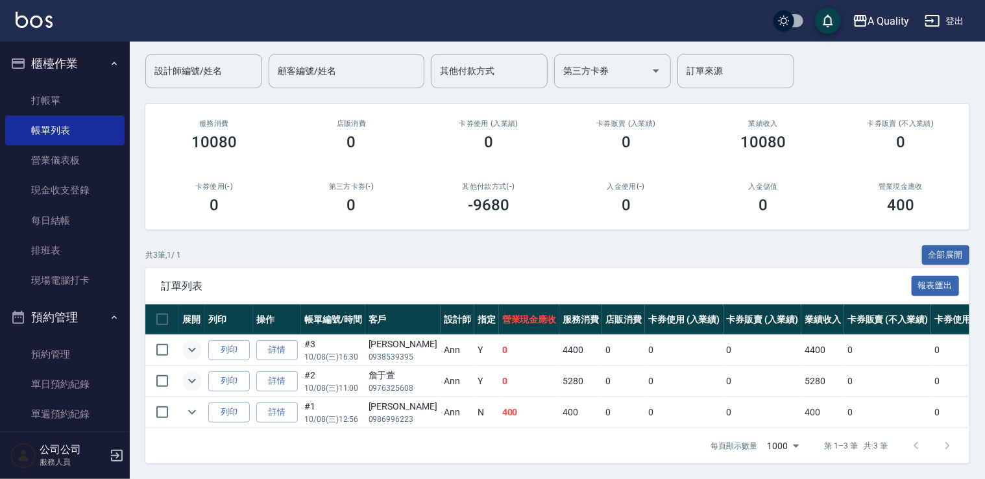
click at [195, 342] on icon "expand row" at bounding box center [192, 350] width 16 height 16
